Goal: Information Seeking & Learning: Learn about a topic

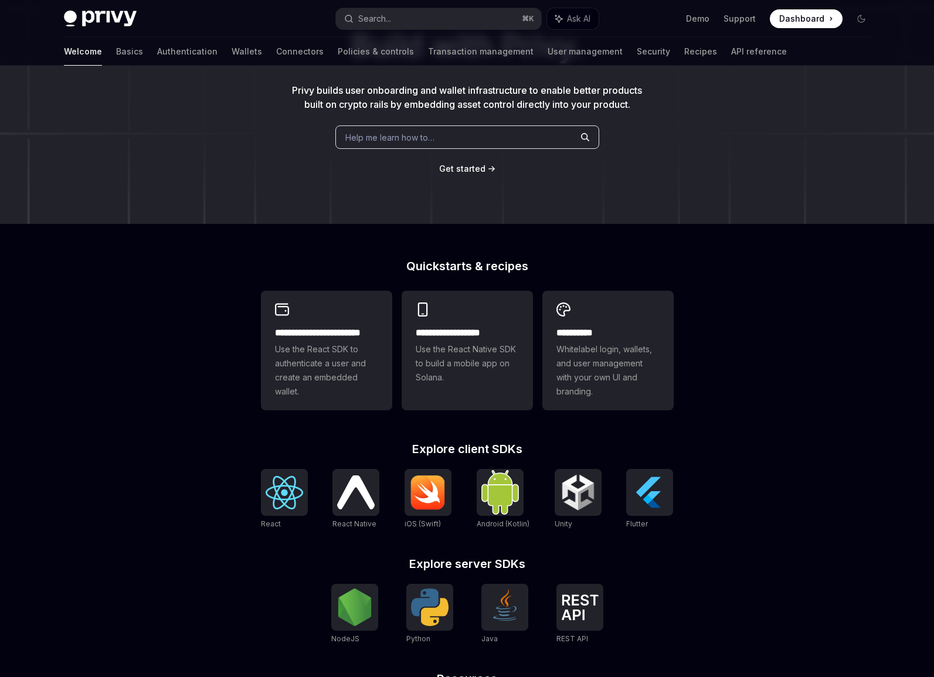
scroll to position [255, 0]
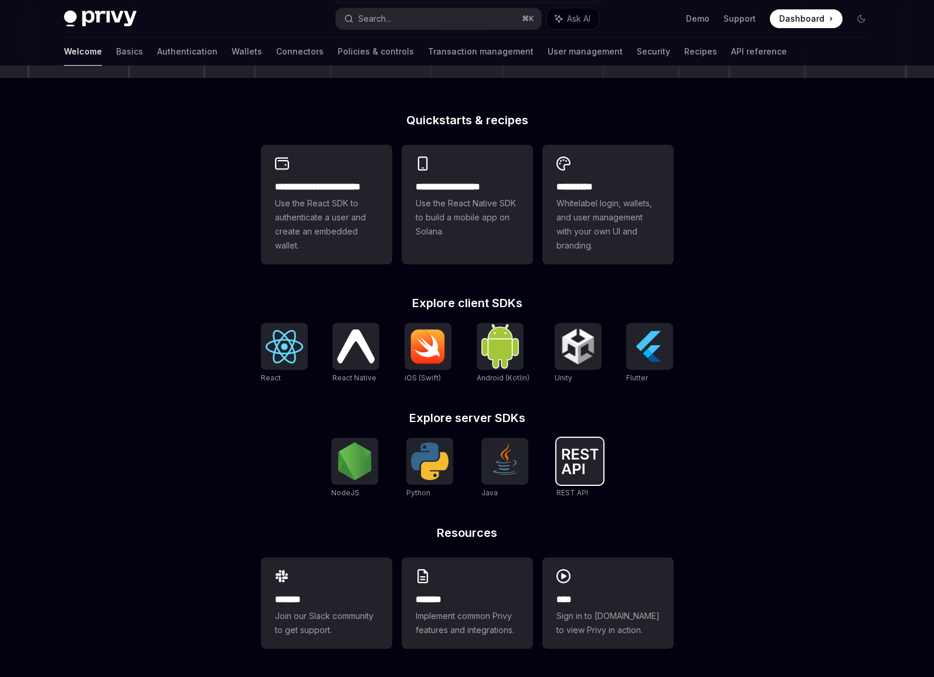
click at [574, 464] on img at bounding box center [580, 461] width 38 height 26
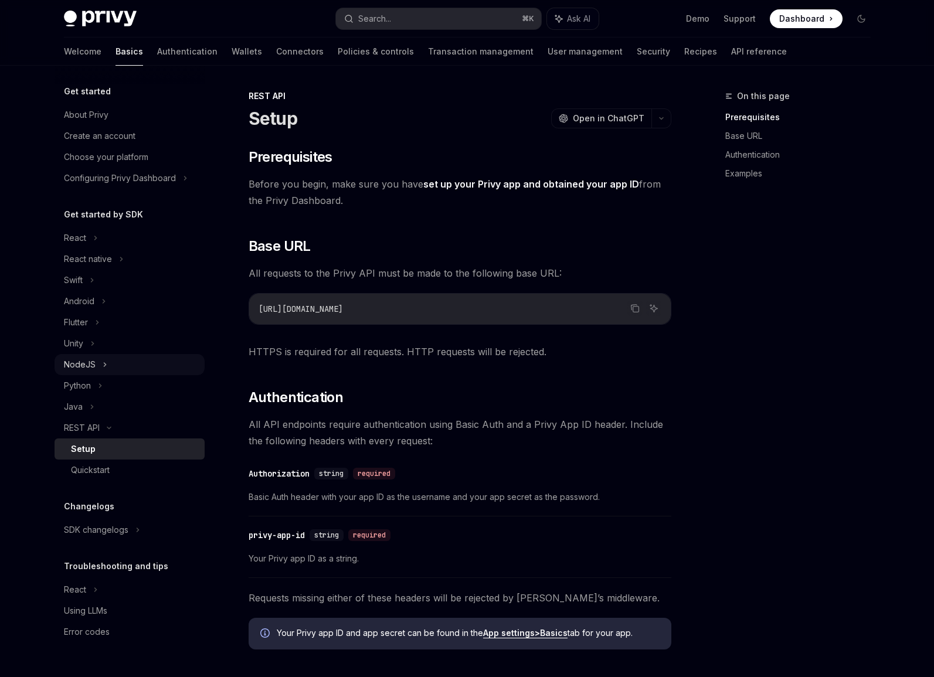
click at [92, 366] on div "NodeJS" at bounding box center [80, 364] width 32 height 14
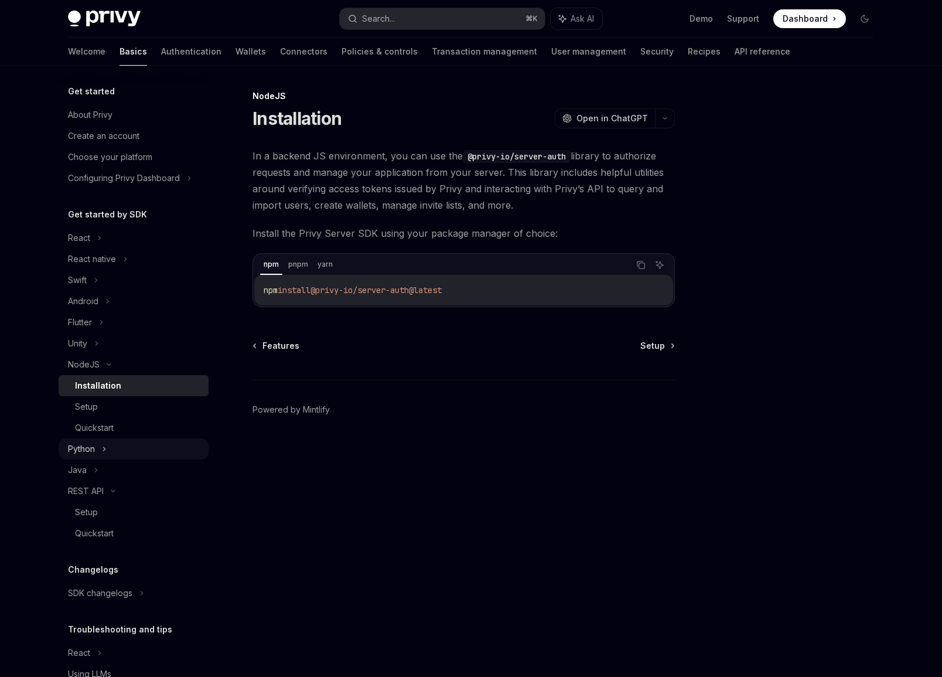
click at [83, 447] on div "Python" at bounding box center [81, 449] width 27 height 14
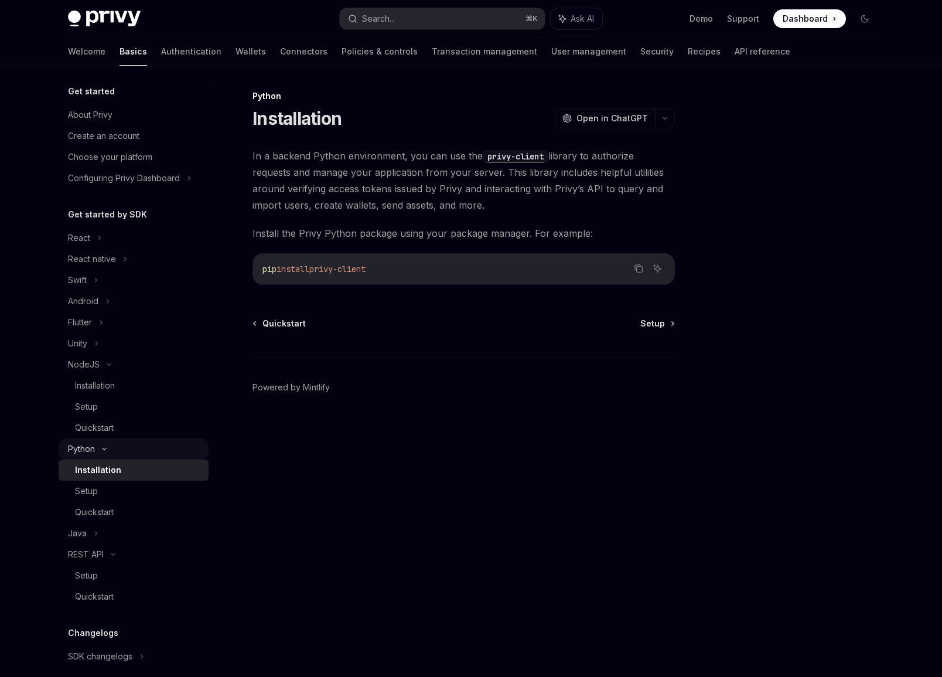
click at [102, 448] on icon at bounding box center [104, 449] width 14 height 5
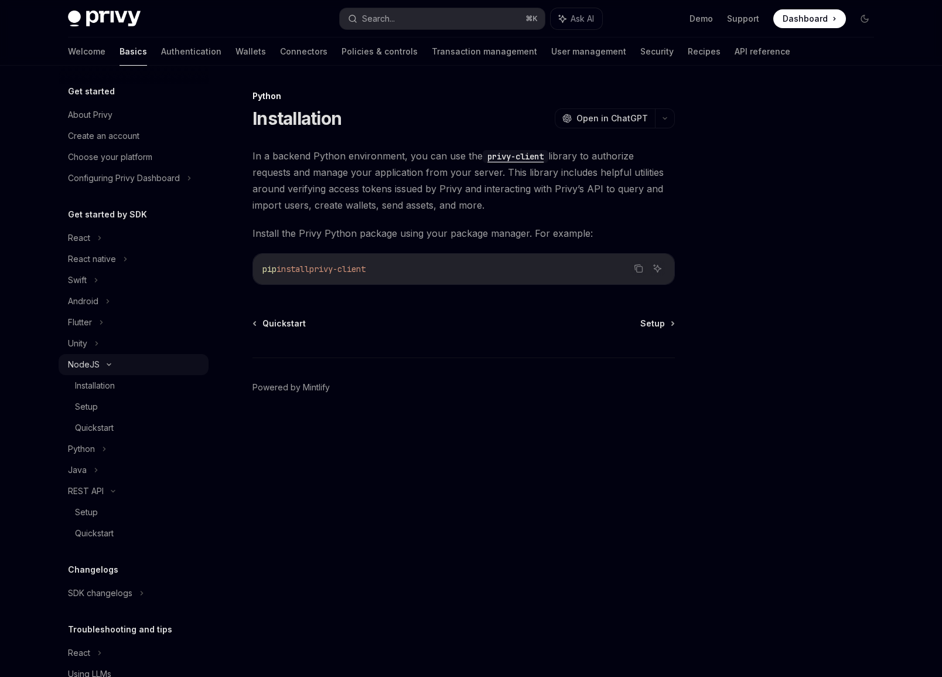
click at [96, 362] on div "NodeJS" at bounding box center [84, 364] width 32 height 14
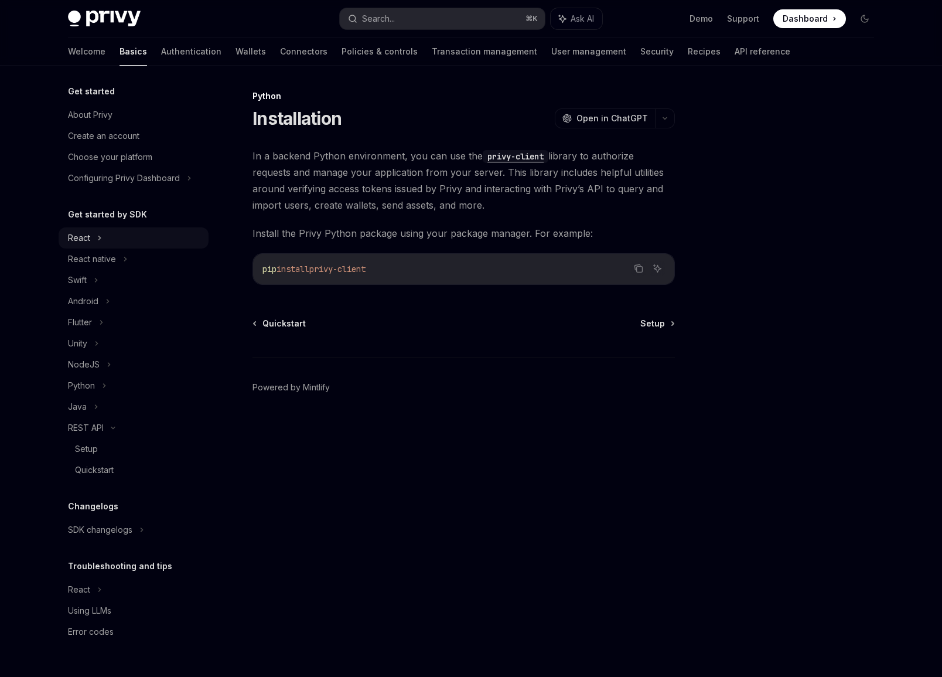
click at [81, 242] on div "React" at bounding box center [79, 238] width 22 height 14
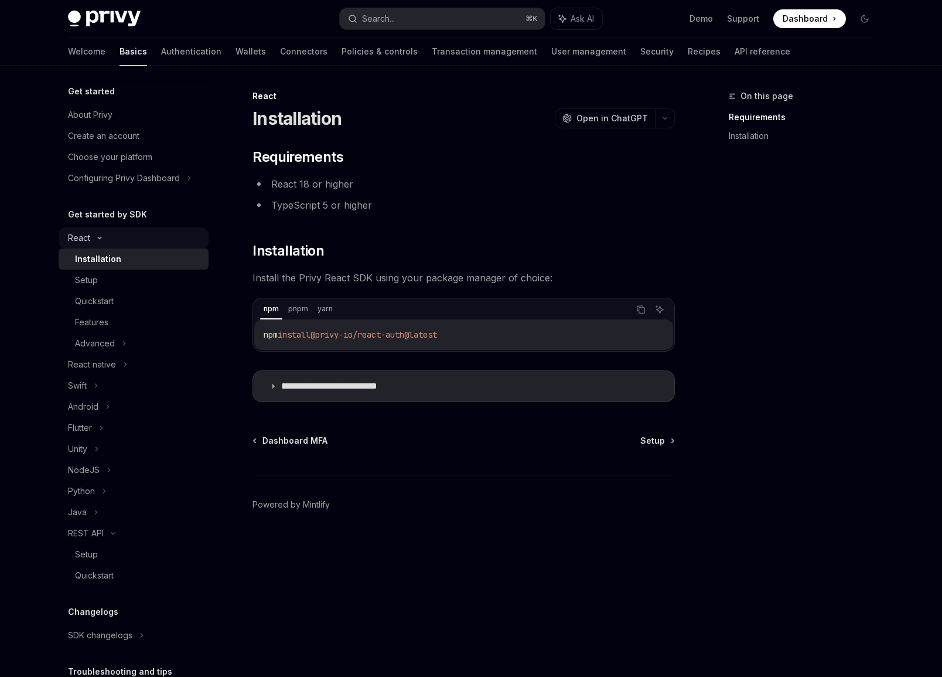
click at [81, 241] on div "React" at bounding box center [79, 238] width 22 height 14
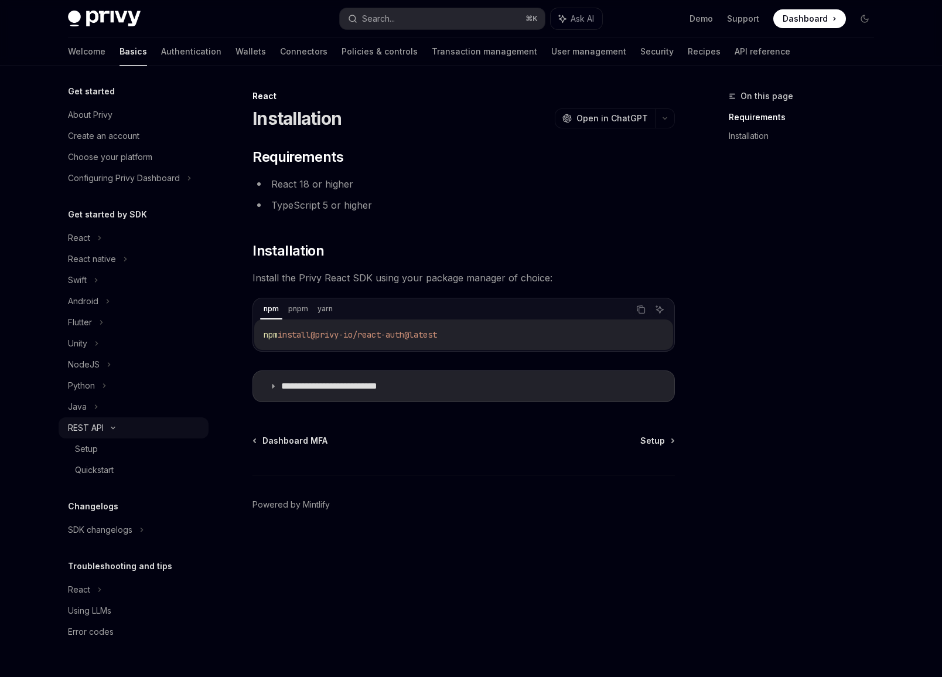
click at [92, 428] on div "REST API" at bounding box center [86, 428] width 36 height 14
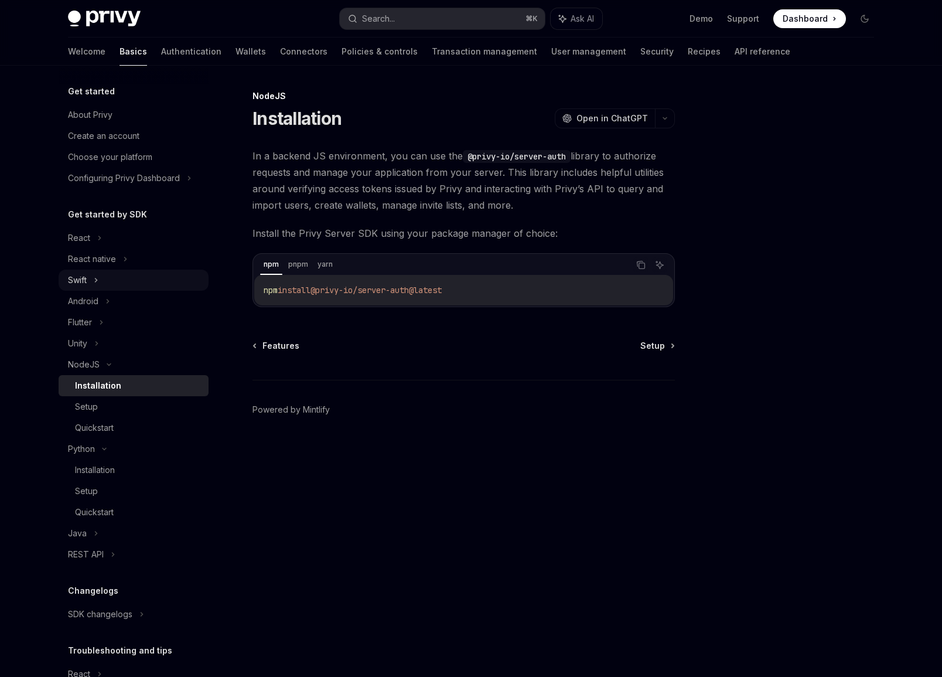
type textarea "*"
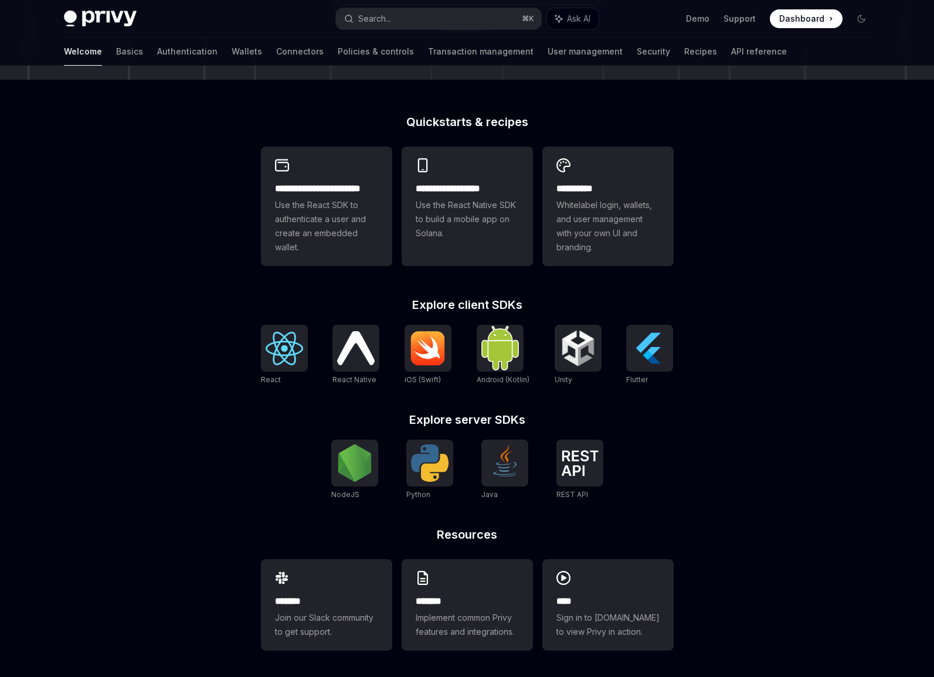
scroll to position [255, 0]
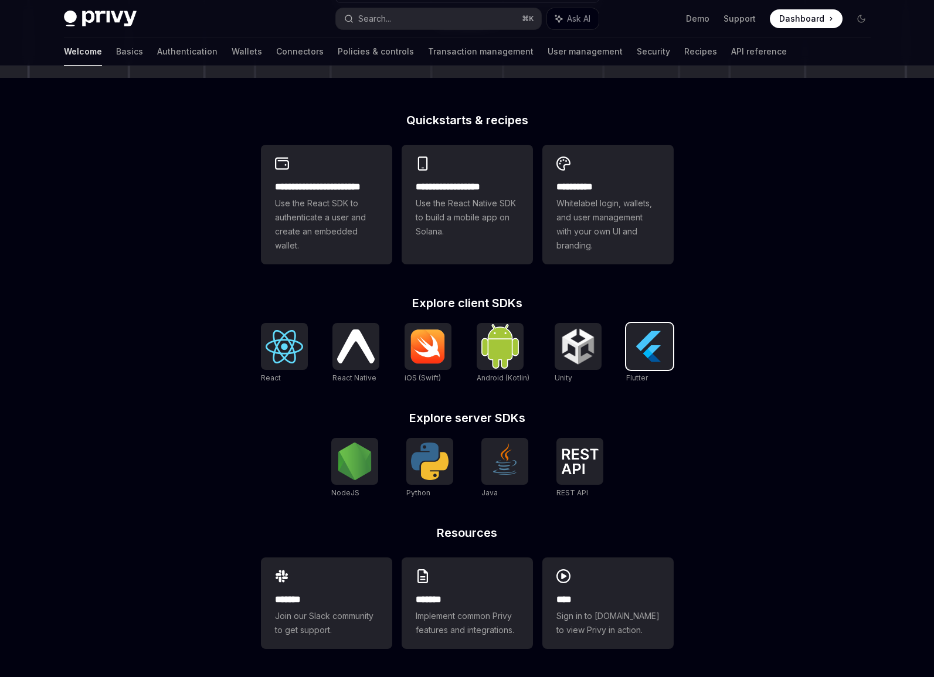
click at [626, 359] on div at bounding box center [649, 346] width 47 height 47
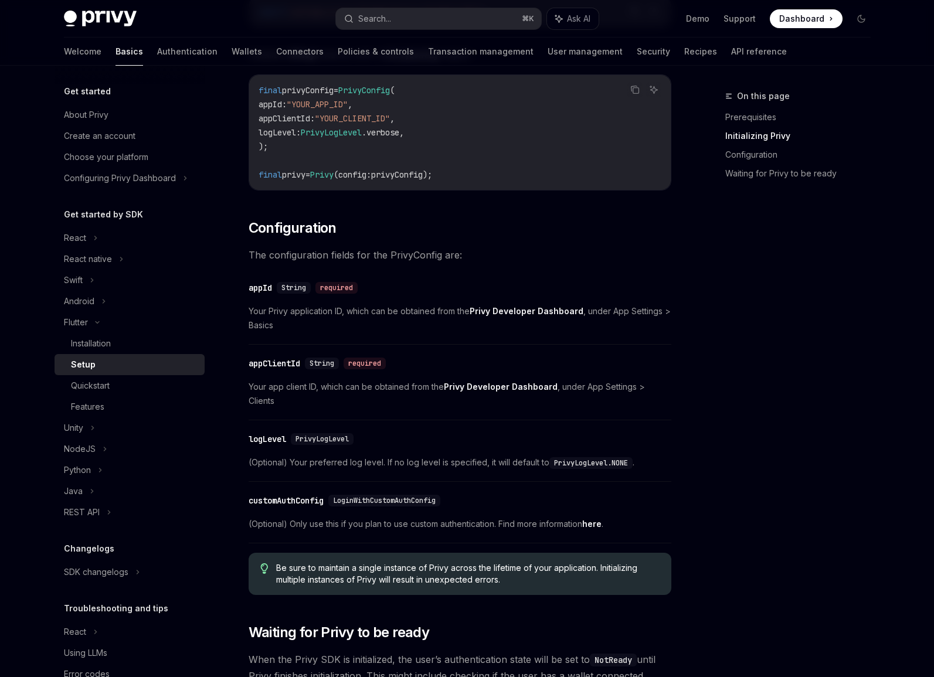
scroll to position [182, 0]
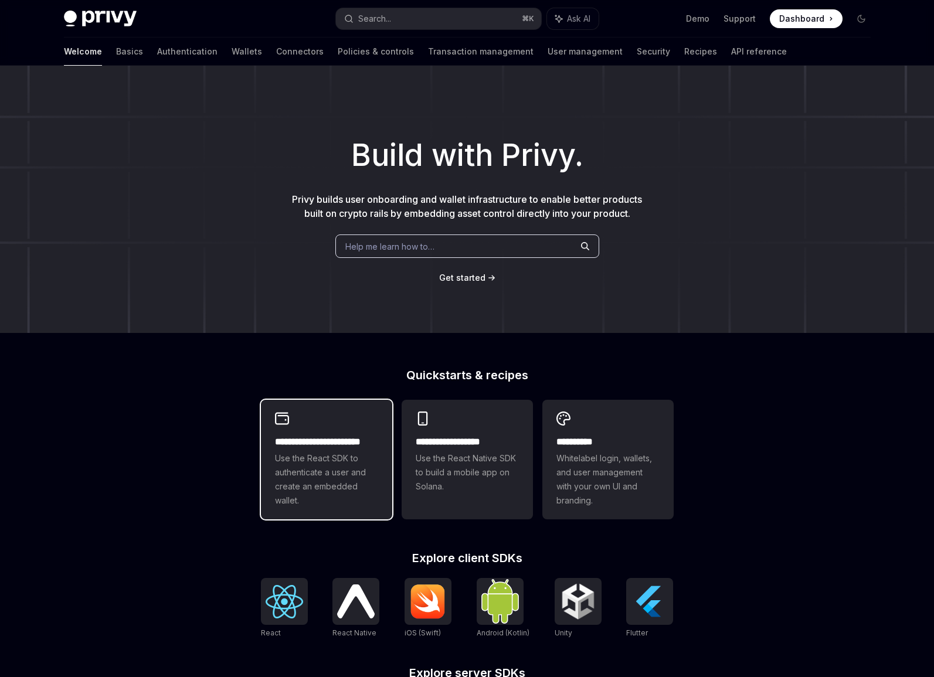
scroll to position [255, 0]
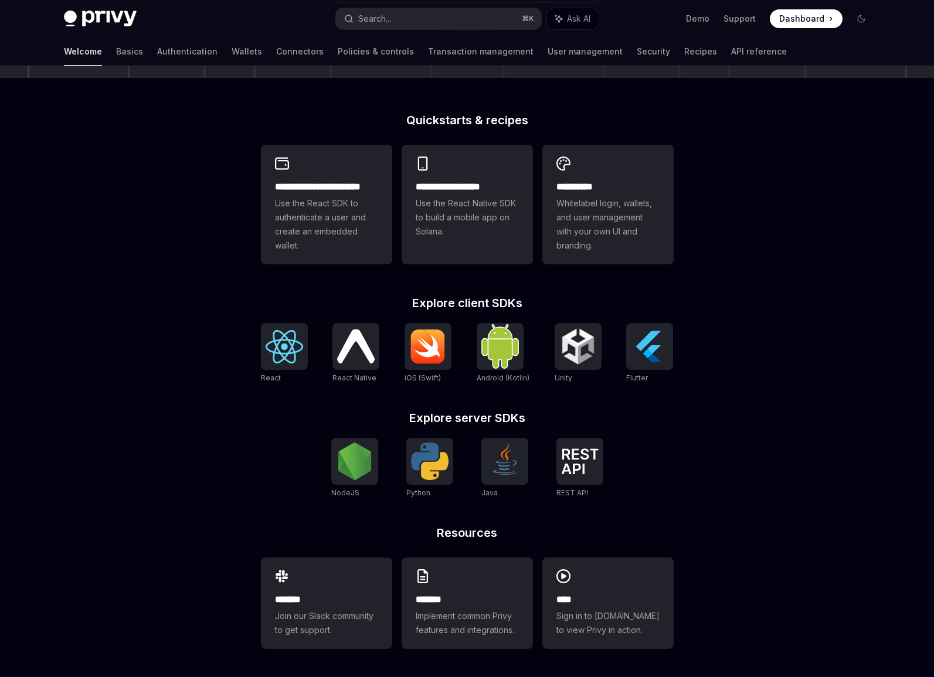
click at [274, 322] on div "**********" at bounding box center [467, 395] width 450 height 563
click at [282, 330] on img at bounding box center [284, 346] width 38 height 33
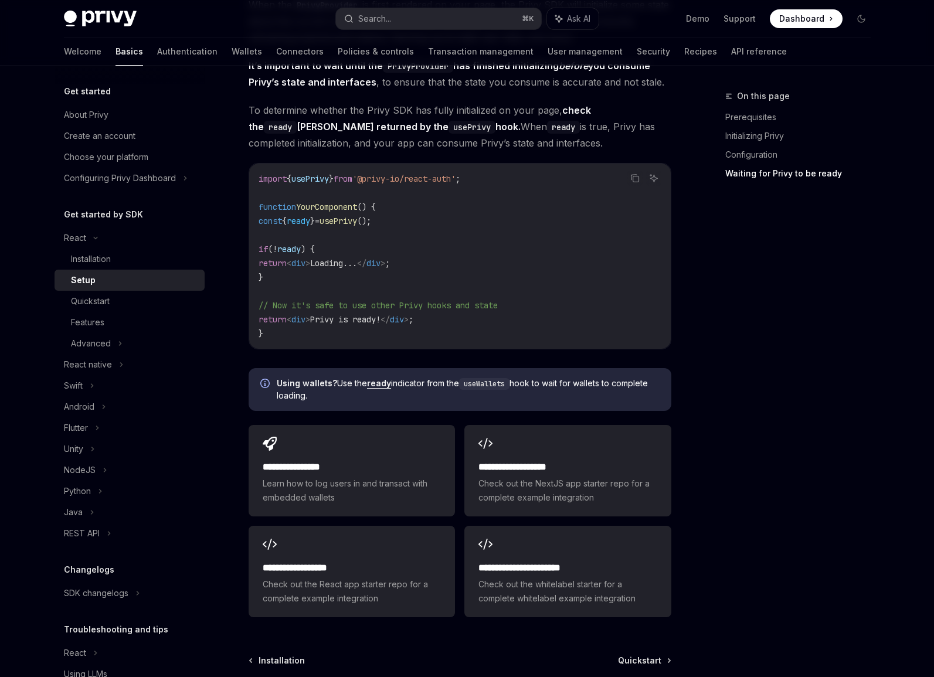
scroll to position [1335, 0]
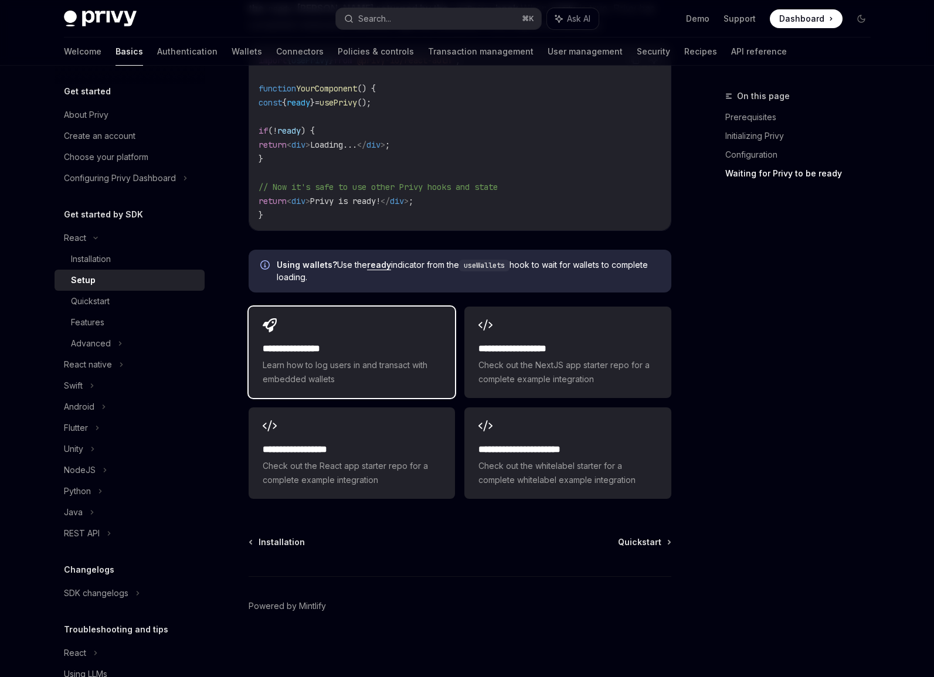
click at [295, 355] on h2 "**********" at bounding box center [352, 349] width 178 height 14
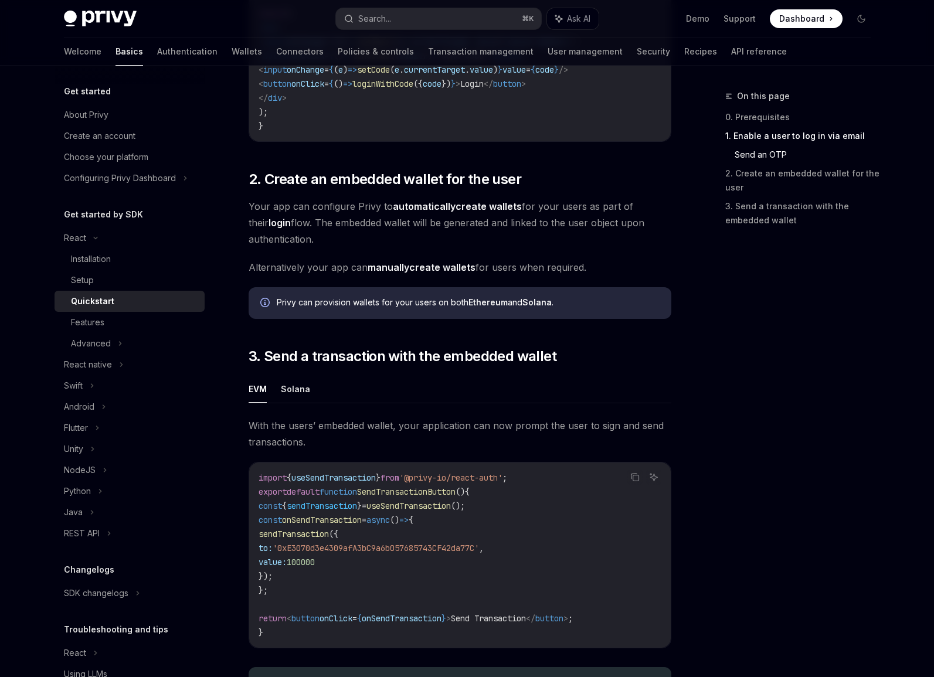
scroll to position [1023, 0]
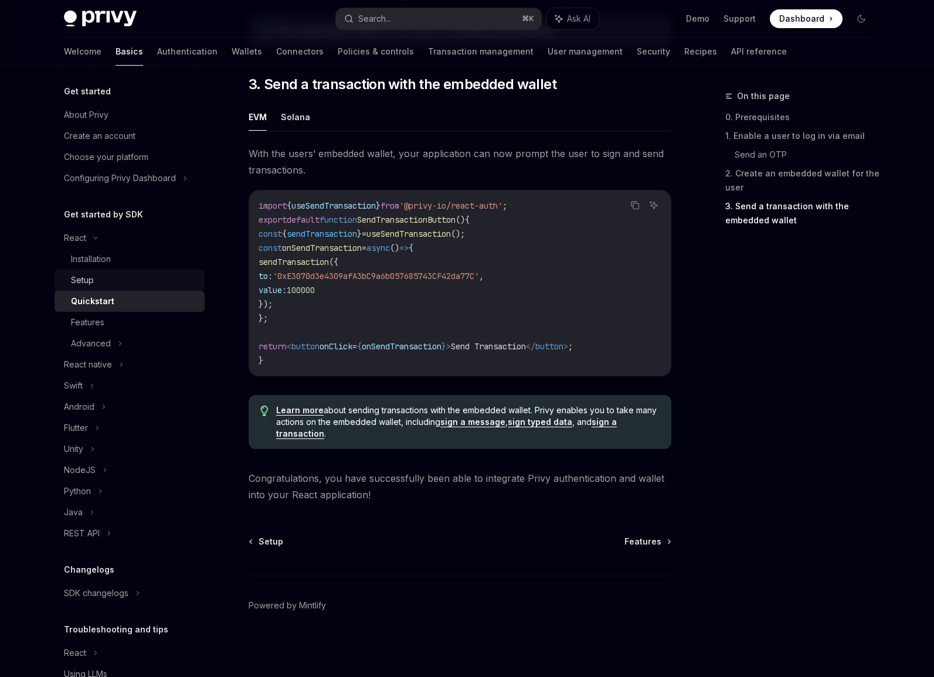
click at [127, 288] on link "Setup" at bounding box center [130, 280] width 150 height 21
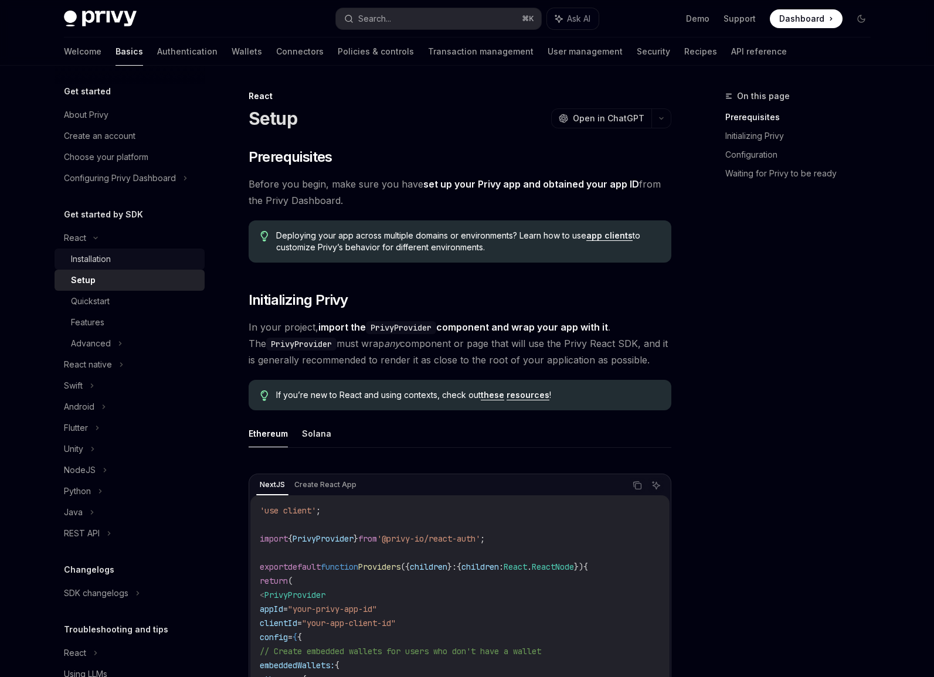
click at [108, 258] on div "Installation" at bounding box center [91, 259] width 40 height 14
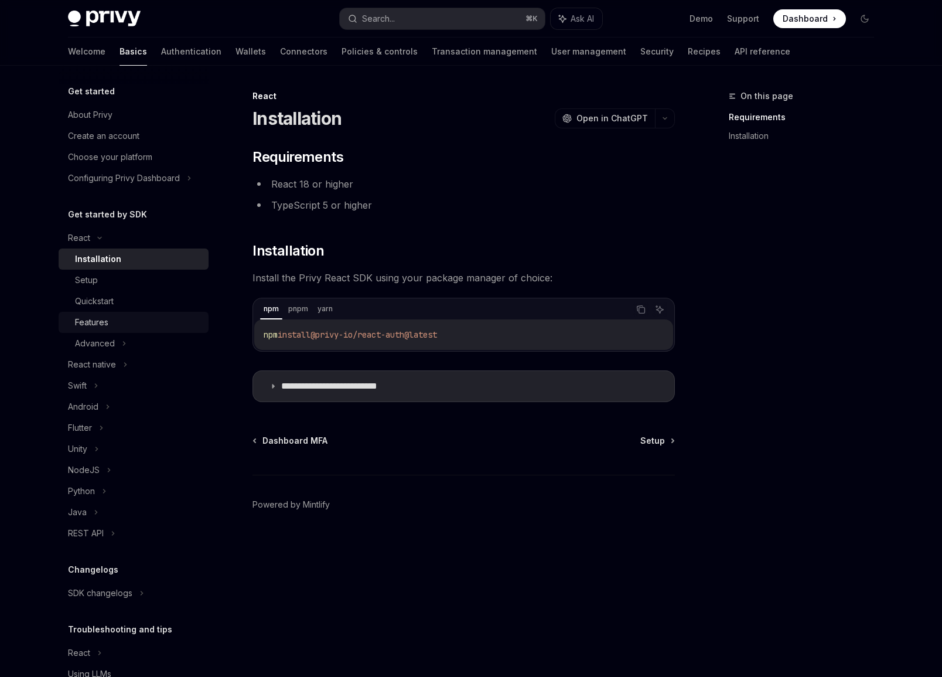
click at [96, 325] on div "Features" at bounding box center [91, 322] width 33 height 14
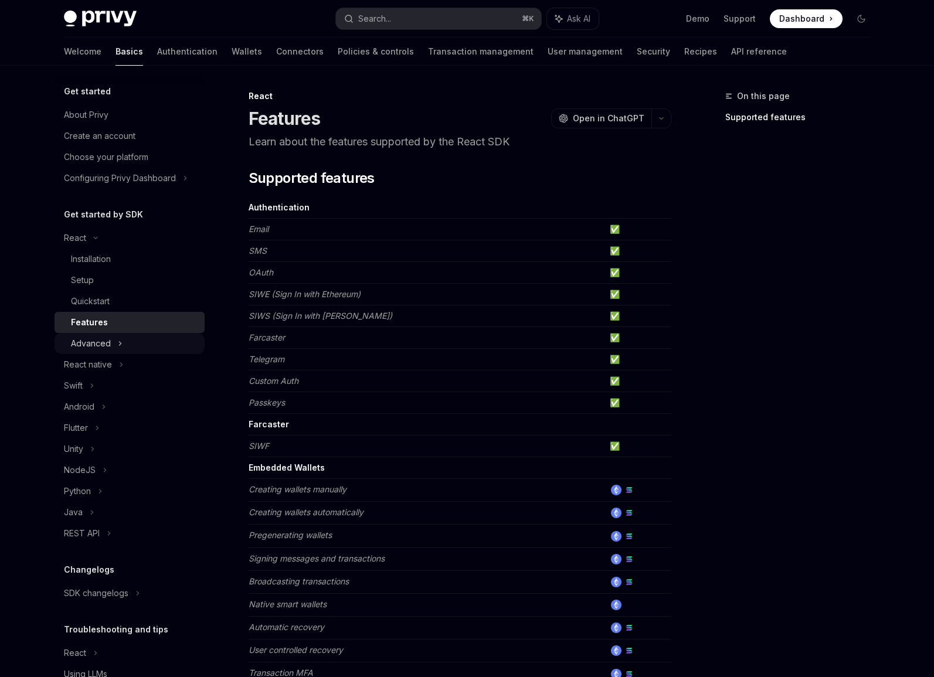
click at [100, 341] on div "Advanced" at bounding box center [91, 343] width 40 height 14
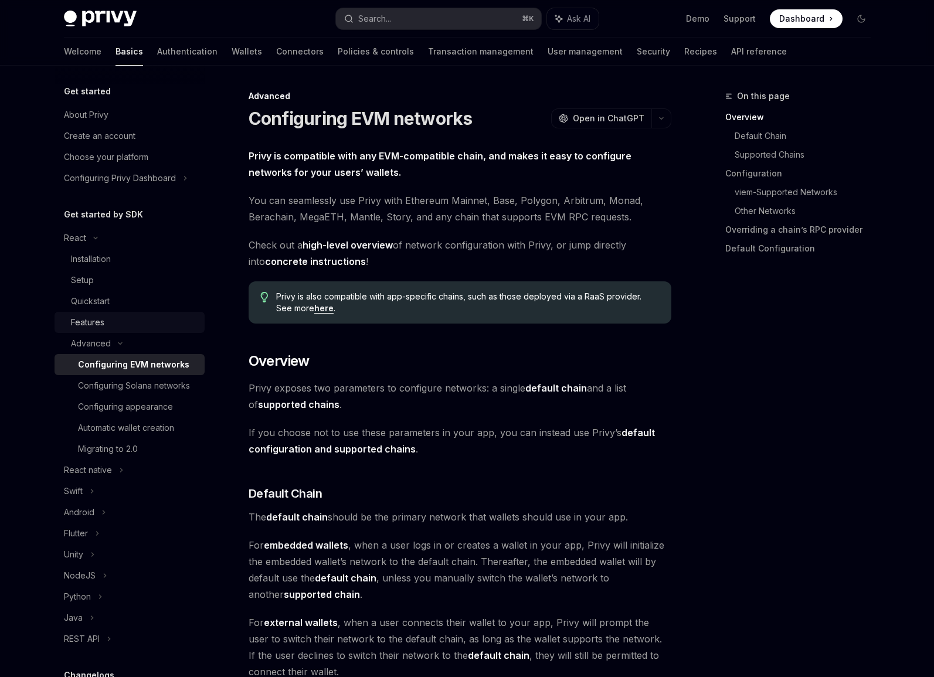
click at [101, 331] on link "Features" at bounding box center [130, 322] width 150 height 21
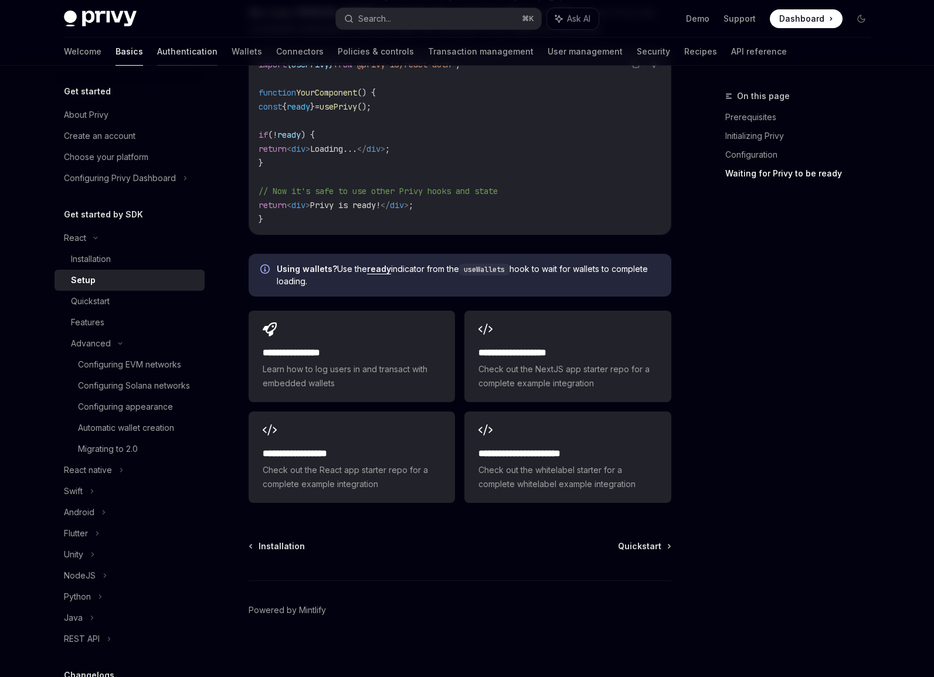
scroll to position [1335, 0]
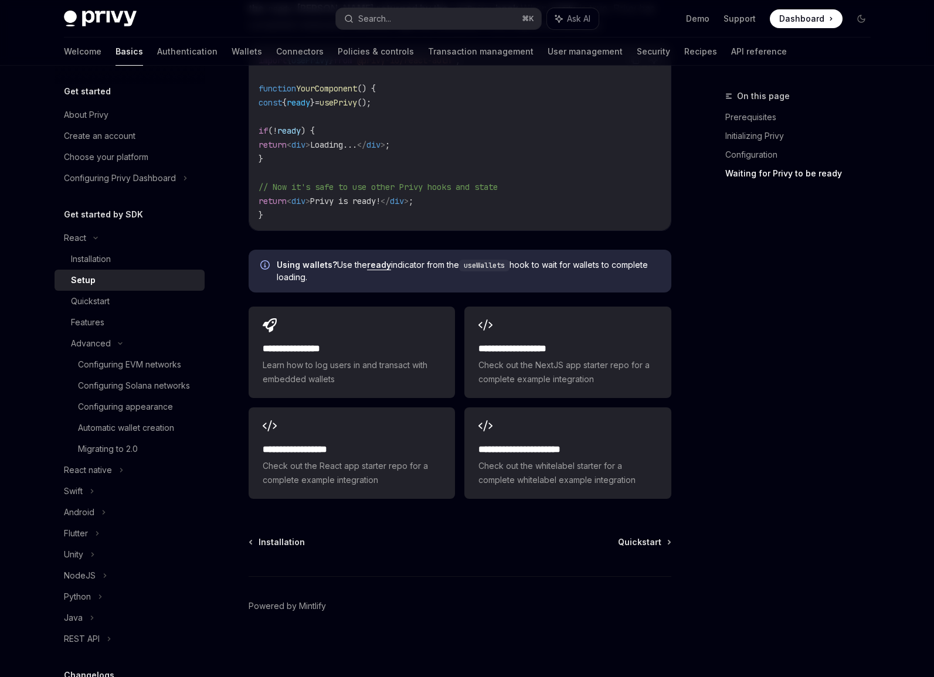
click at [117, 17] on img at bounding box center [100, 19] width 73 height 16
type textarea "*"
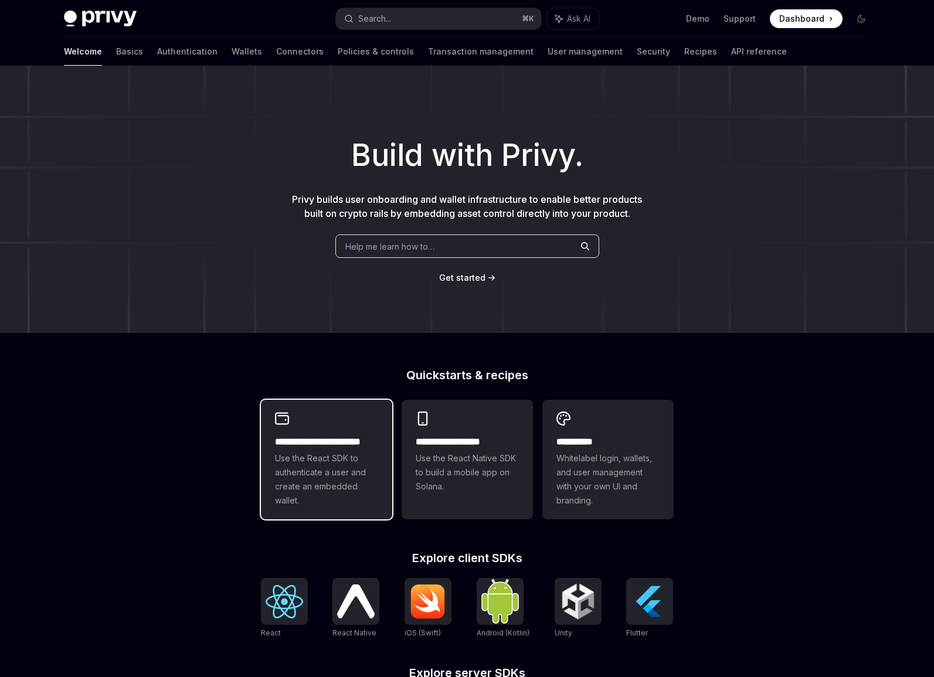
scroll to position [206, 0]
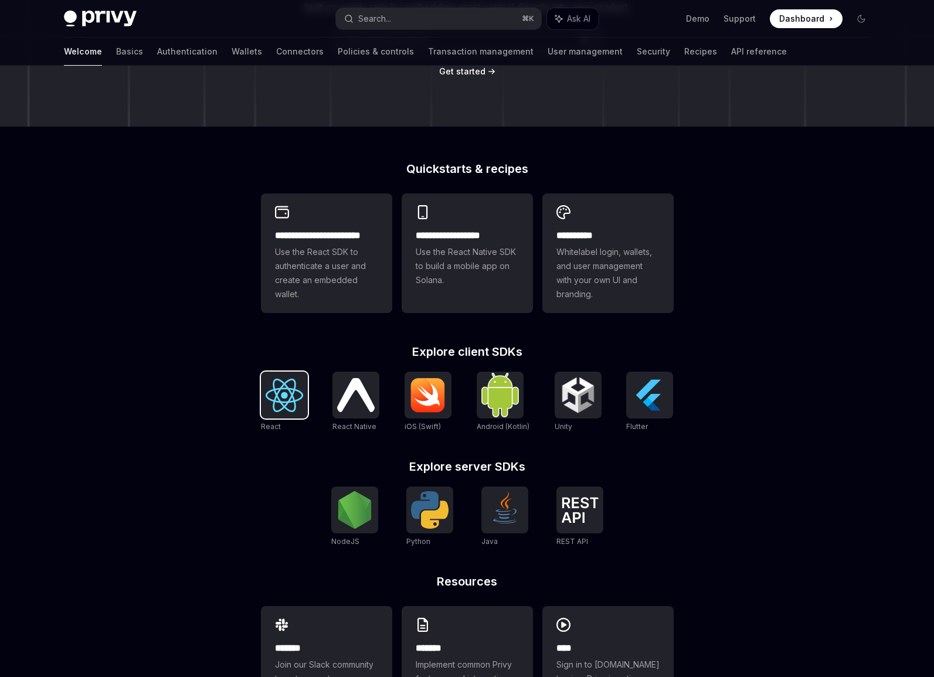
click at [271, 397] on img at bounding box center [284, 395] width 38 height 33
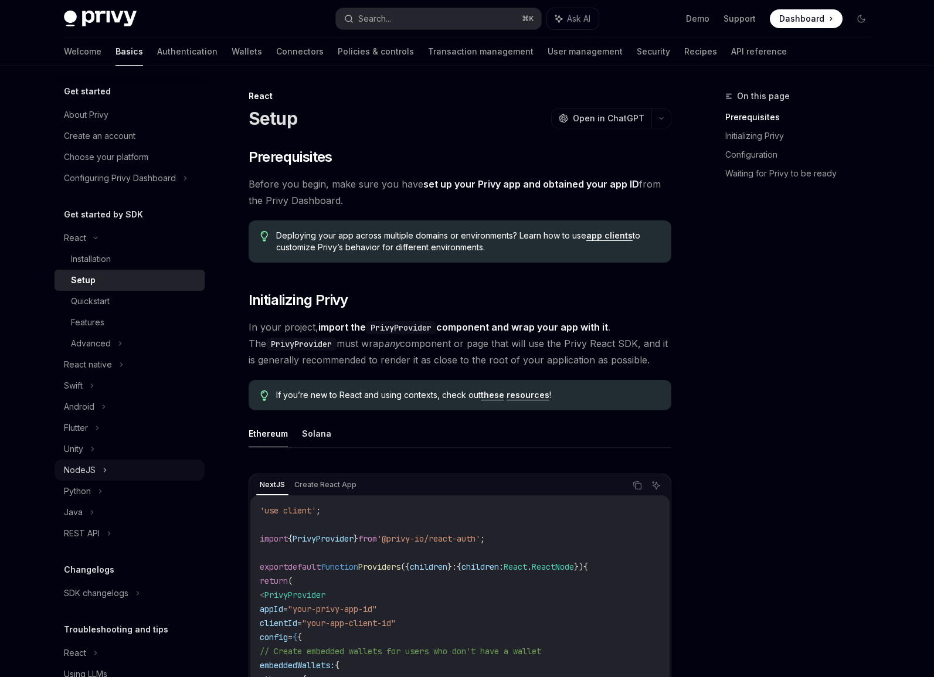
click at [84, 472] on div "NodeJS" at bounding box center [80, 470] width 32 height 14
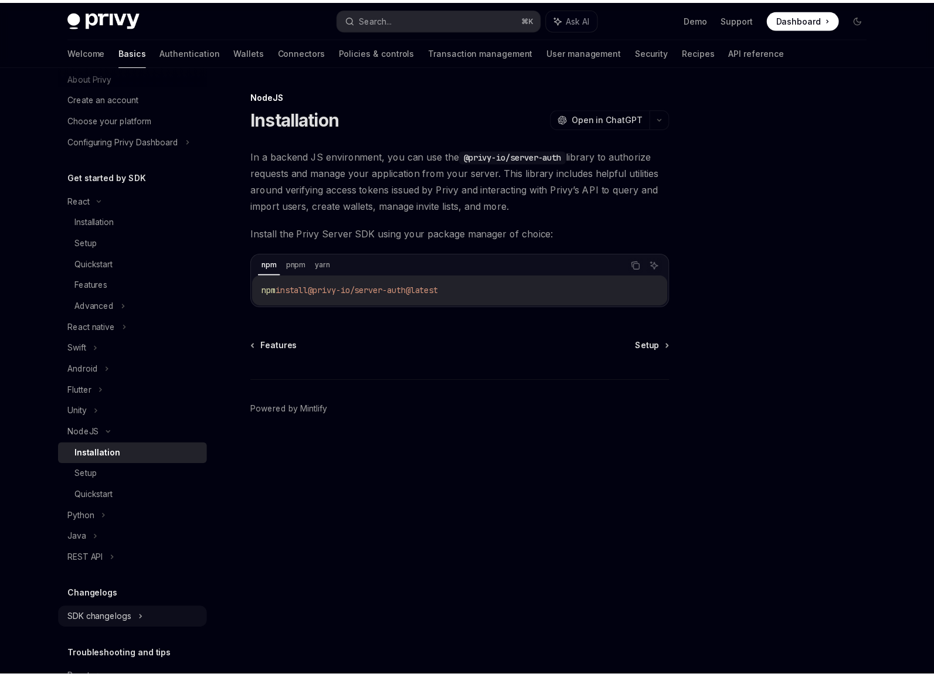
scroll to position [115, 0]
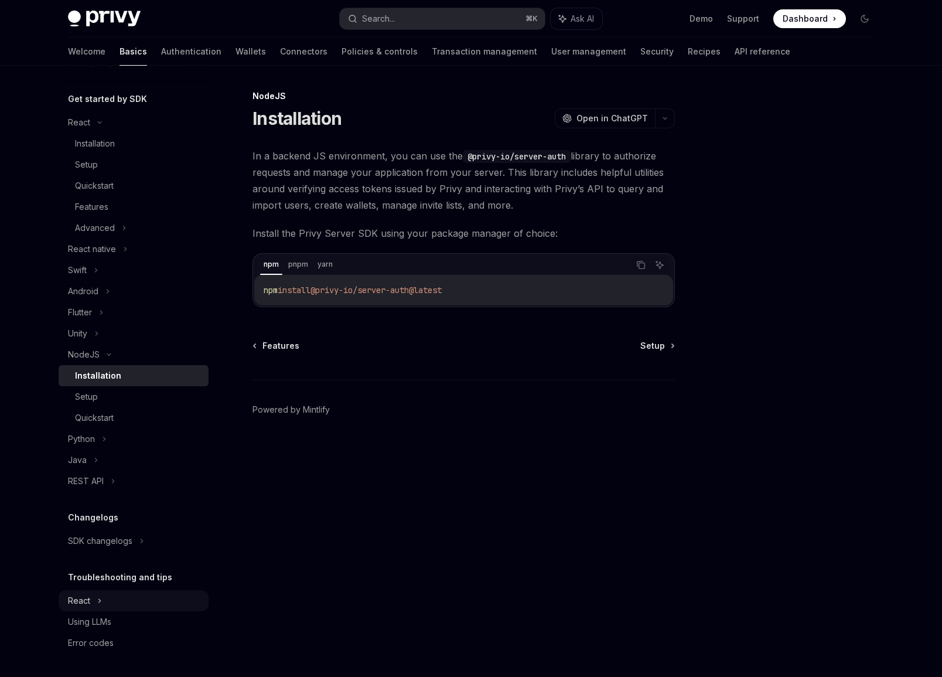
click at [89, 601] on div "React" at bounding box center [79, 601] width 22 height 14
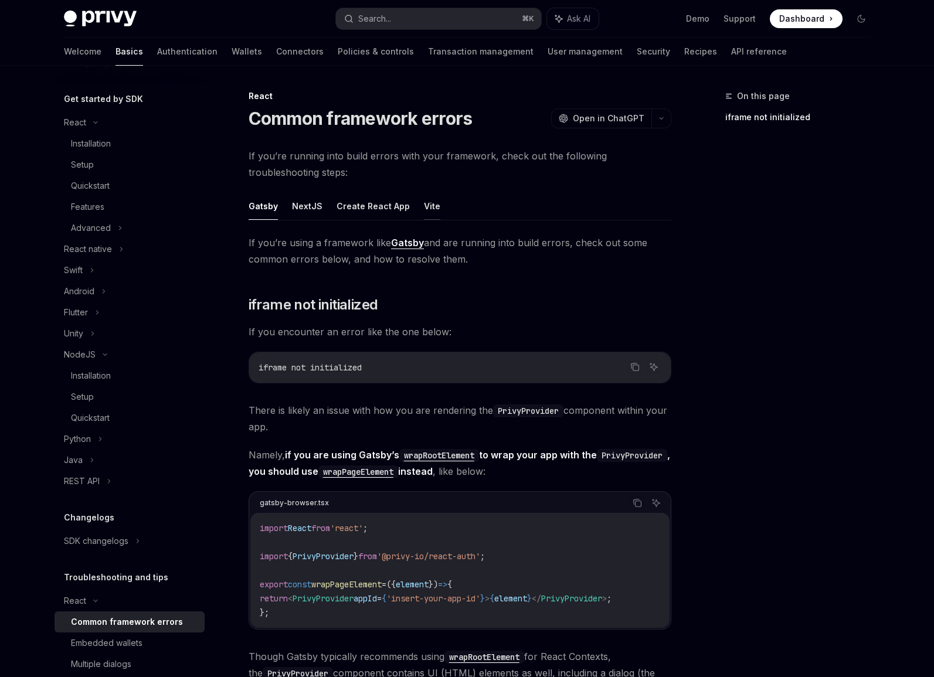
click at [430, 207] on button "Vite" at bounding box center [432, 206] width 16 height 28
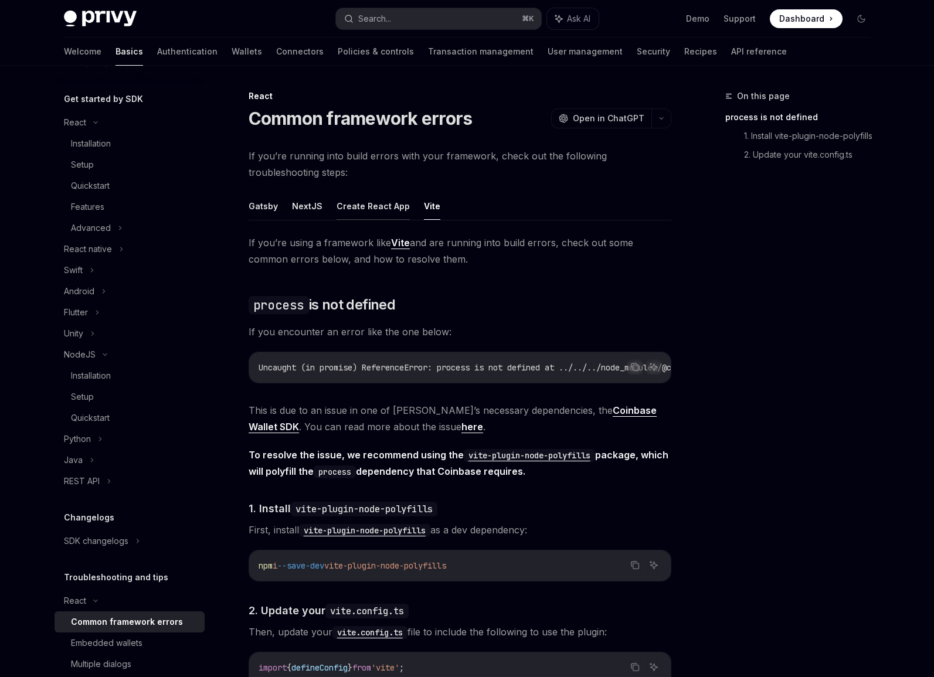
click at [390, 204] on button "Create React App" at bounding box center [372, 206] width 73 height 28
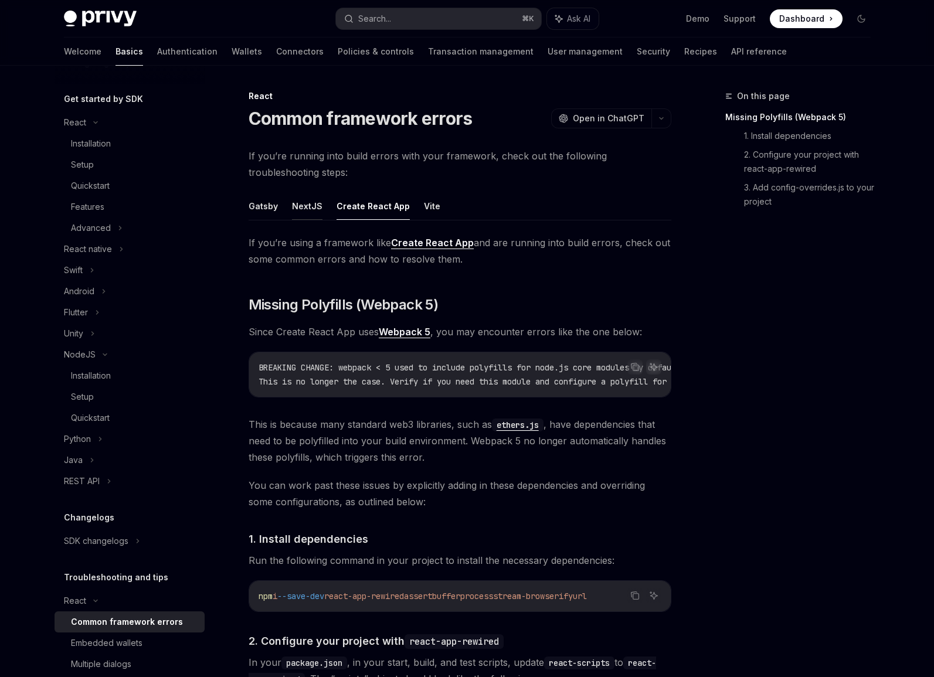
click at [307, 205] on button "NextJS" at bounding box center [307, 206] width 30 height 28
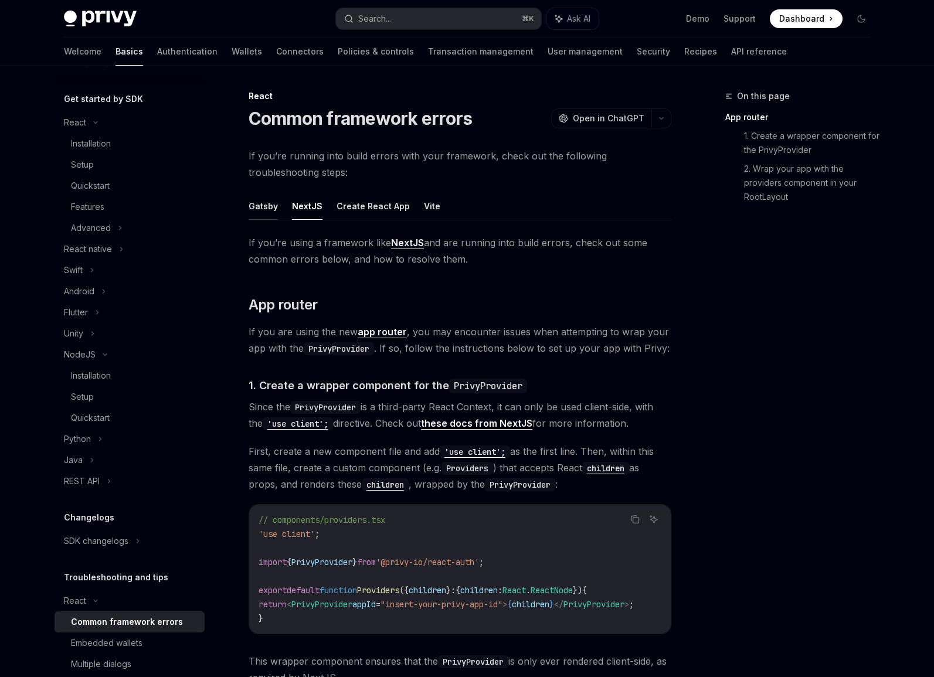
click at [260, 207] on button "Gatsby" at bounding box center [262, 206] width 29 height 28
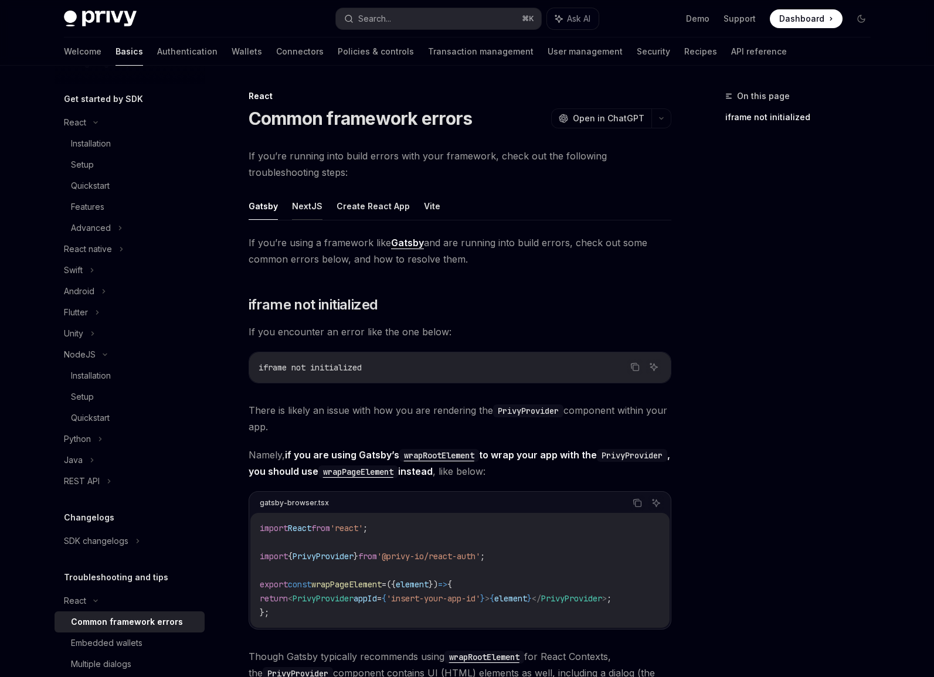
click at [306, 209] on button "NextJS" at bounding box center [307, 206] width 30 height 28
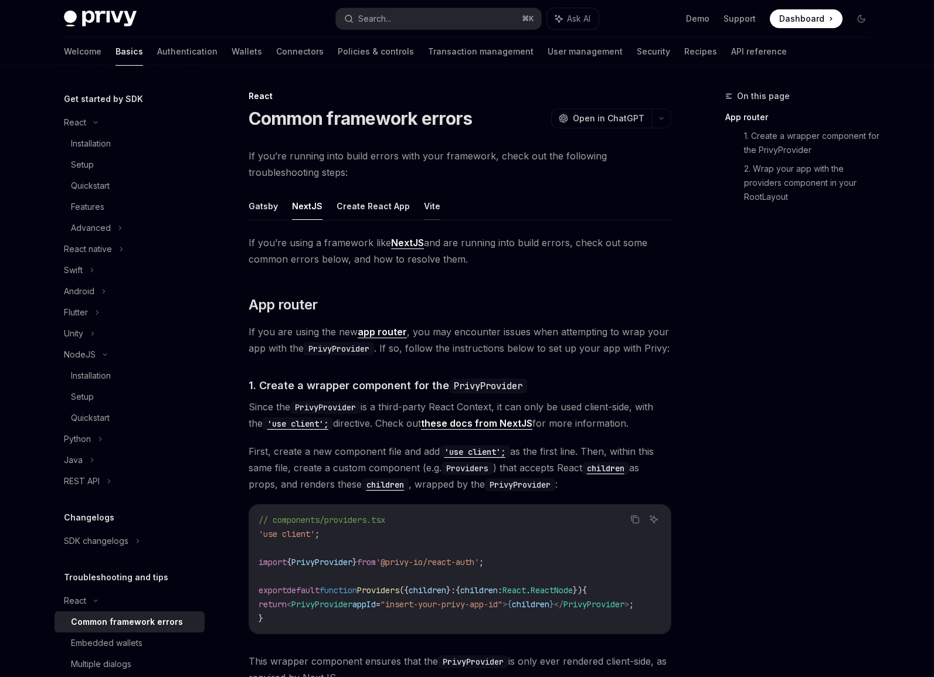
click at [424, 210] on button "Vite" at bounding box center [432, 206] width 16 height 28
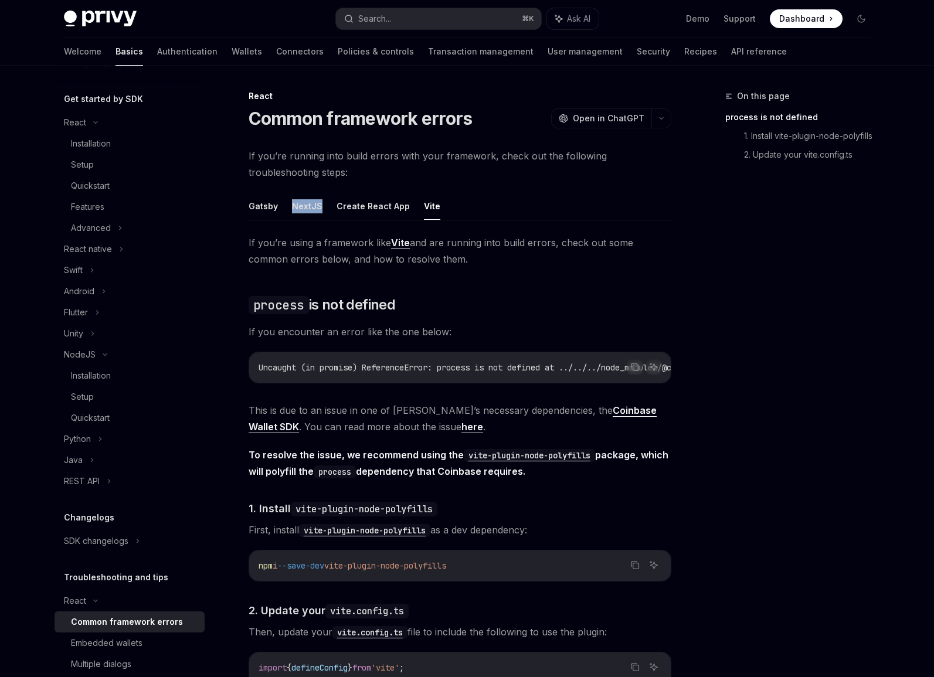
click at [284, 213] on ul "Gatsby NextJS Create React App Vite" at bounding box center [459, 206] width 423 height 28
click at [267, 213] on button "Gatsby" at bounding box center [262, 206] width 29 height 28
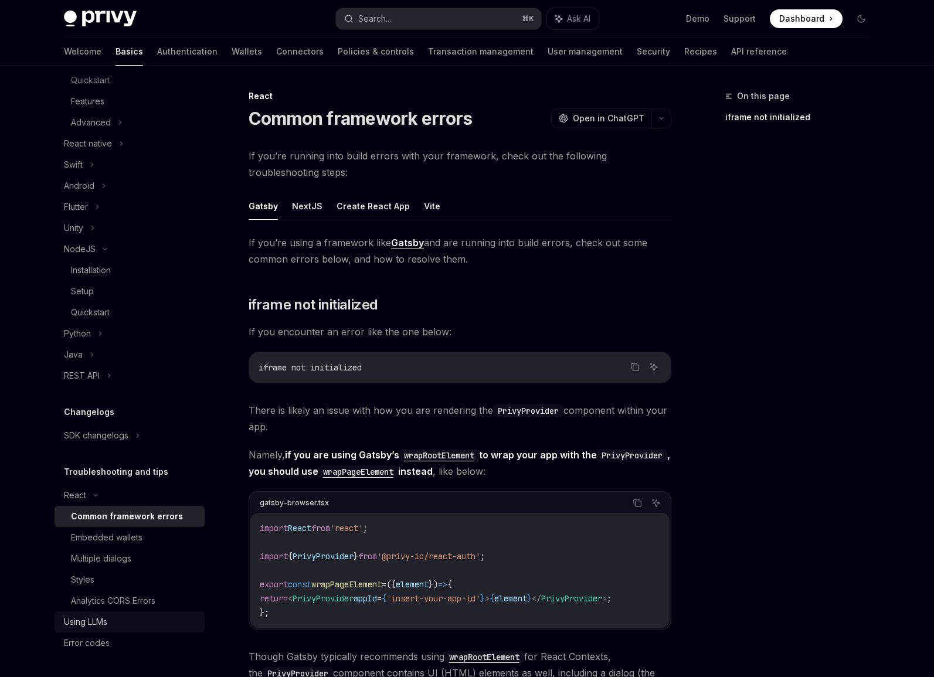
scroll to position [39, 0]
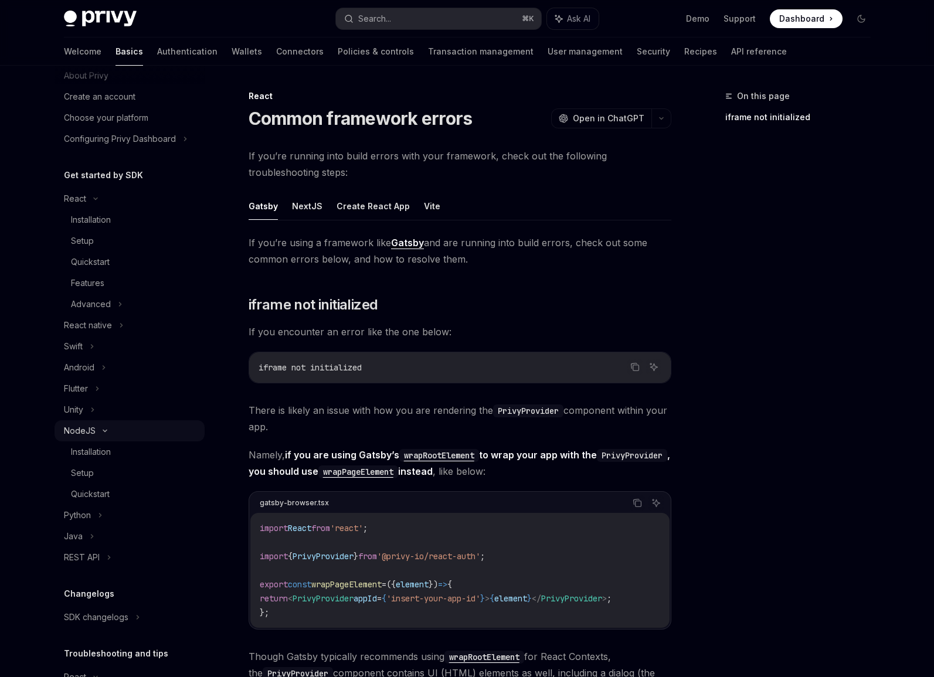
click at [107, 431] on icon at bounding box center [105, 430] width 14 height 5
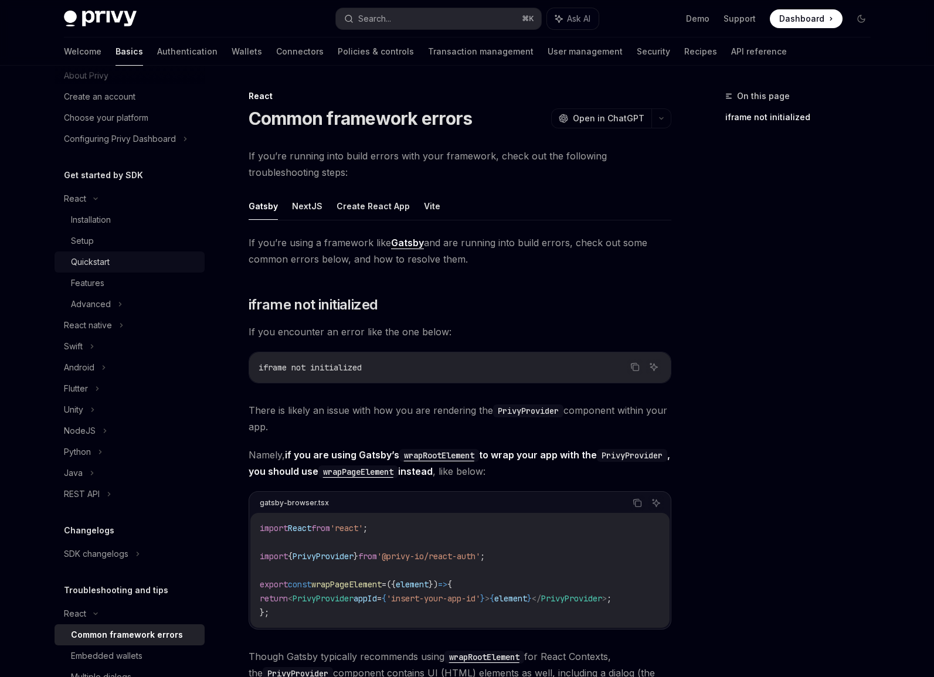
click at [108, 264] on div "Quickstart" at bounding box center [90, 262] width 39 height 14
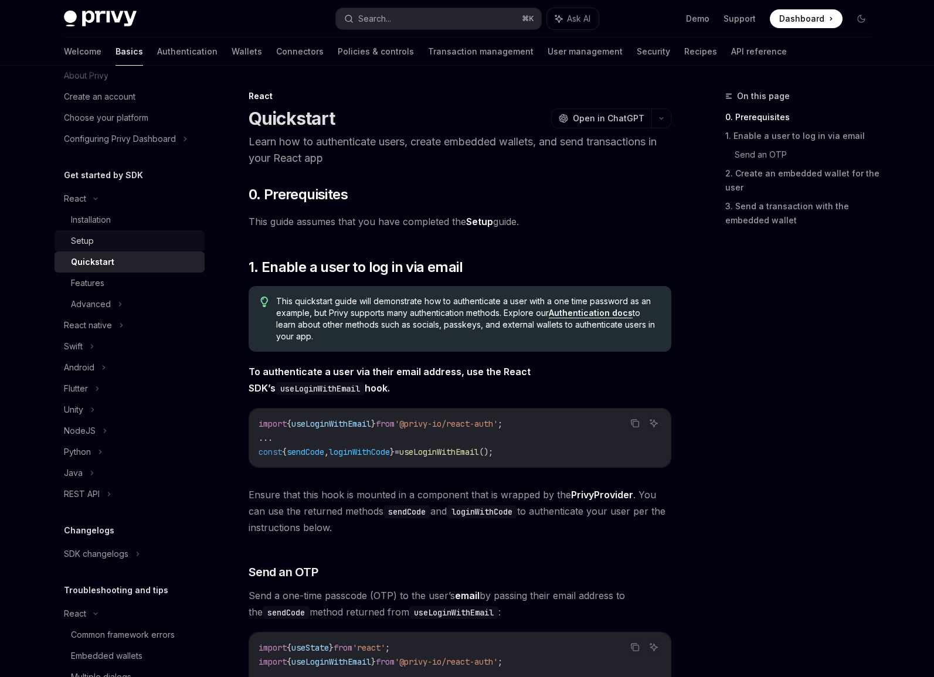
click at [103, 237] on div "Setup" at bounding box center [134, 241] width 127 height 14
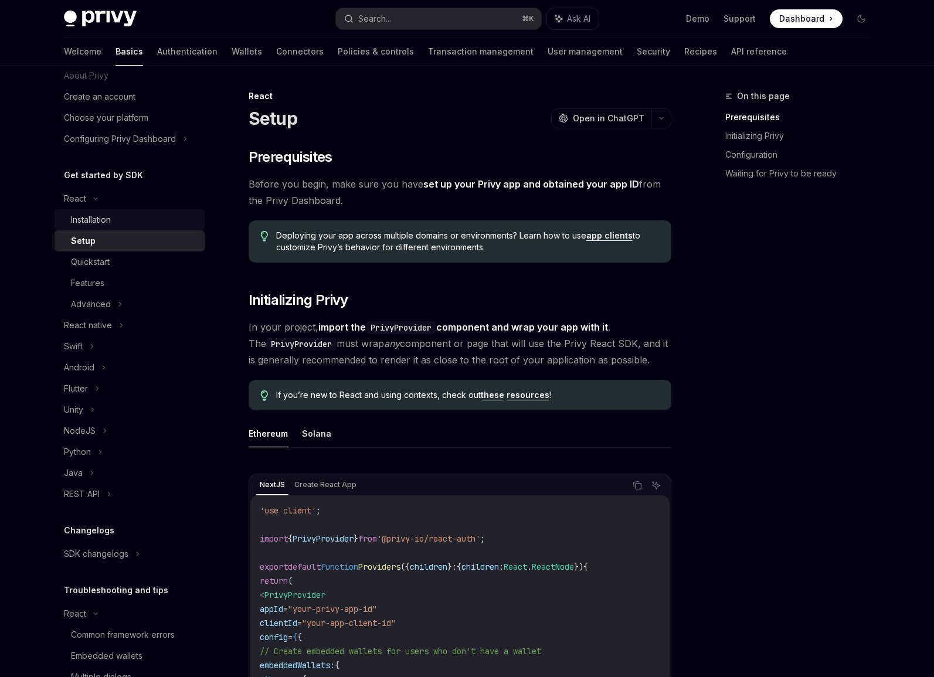
click at [105, 220] on div "Installation" at bounding box center [91, 220] width 40 height 14
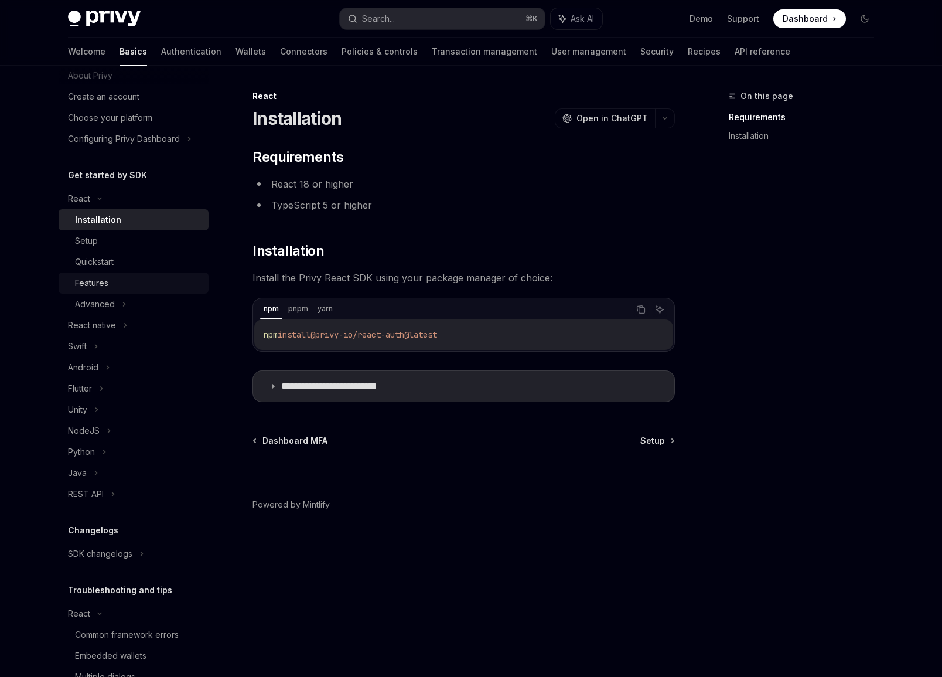
click at [130, 279] on div "Features" at bounding box center [138, 283] width 127 height 14
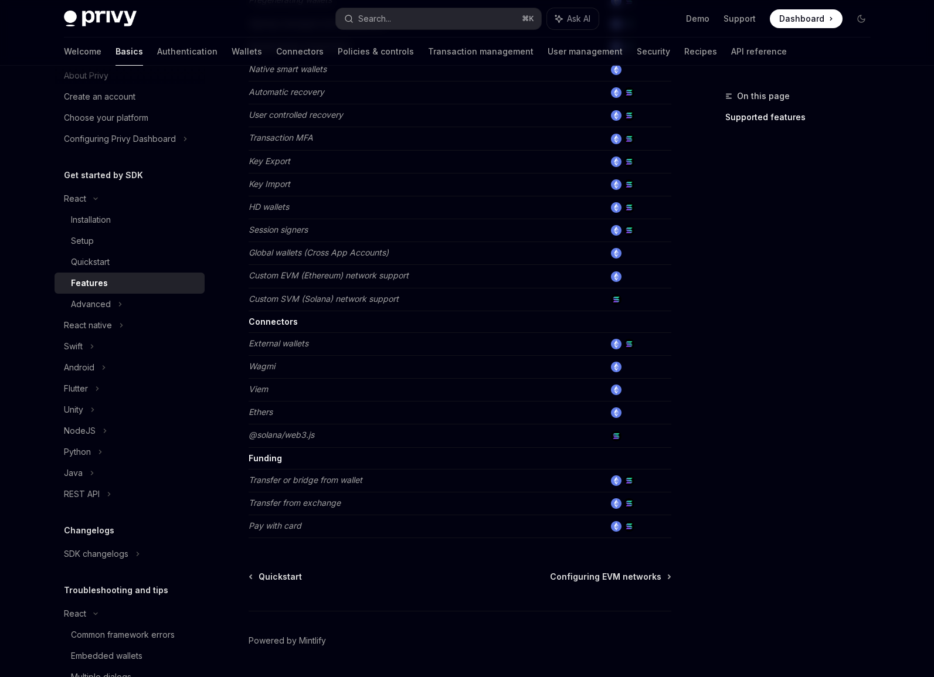
scroll to position [570, 0]
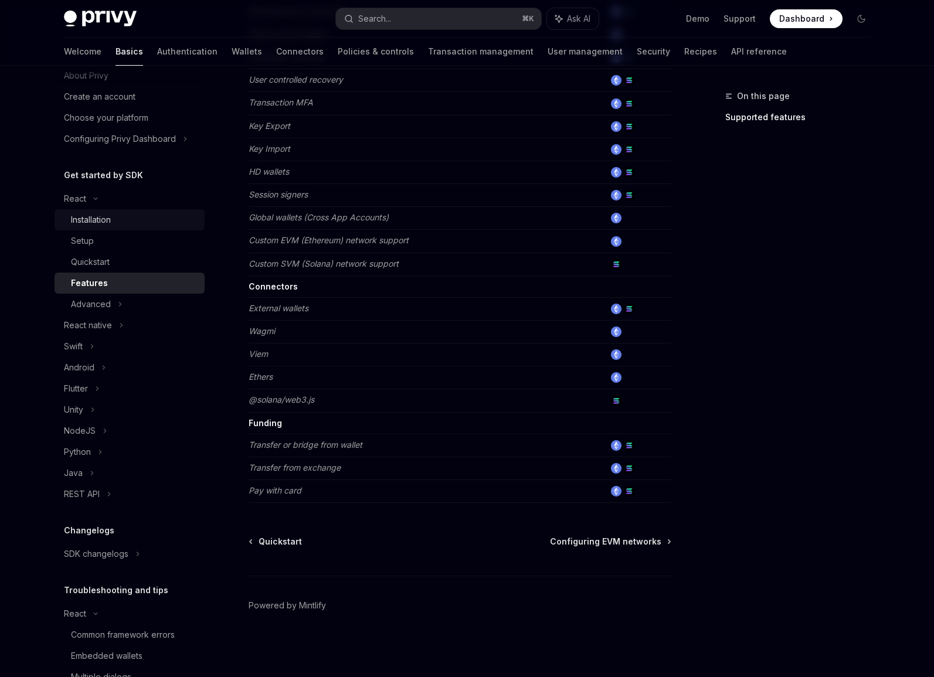
click at [92, 222] on div "Installation" at bounding box center [91, 220] width 40 height 14
type textarea "*"
